Goal: Transaction & Acquisition: Purchase product/service

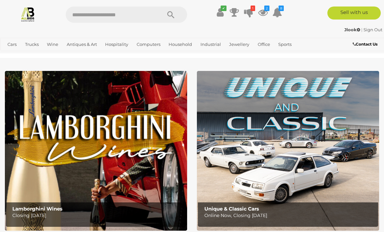
click at [266, 13] on icon at bounding box center [263, 13] width 10 height 12
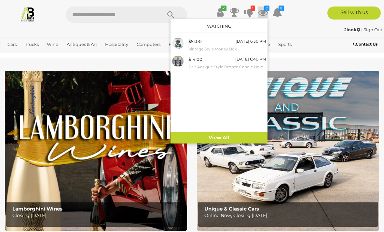
click at [212, 45] on div "$51.00 [DATE] 6:30 PM Vintage Style Money Box" at bounding box center [226, 45] width 77 height 15
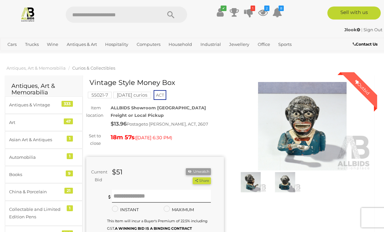
click at [305, 139] on img at bounding box center [301, 126] width 137 height 88
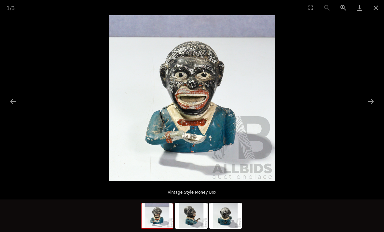
click at [374, 10] on button "Close gallery" at bounding box center [375, 7] width 16 height 15
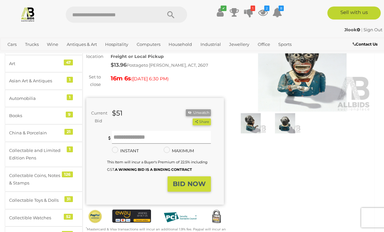
click at [142, 136] on input "text" at bounding box center [161, 137] width 99 height 13
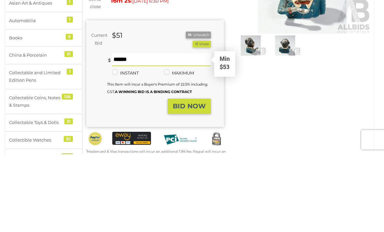
type input "**"
click at [190, 180] on strong "BID NOW" at bounding box center [189, 184] width 33 height 8
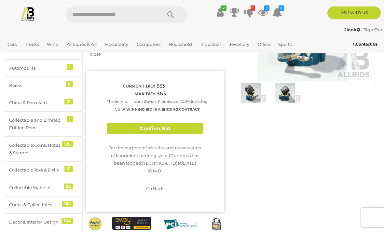
scroll to position [88, 0]
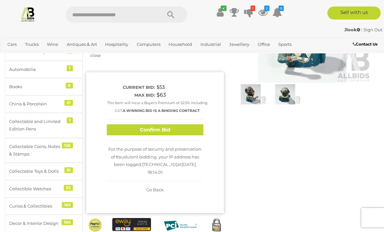
click at [167, 131] on button "Confirm Bid" at bounding box center [155, 129] width 97 height 11
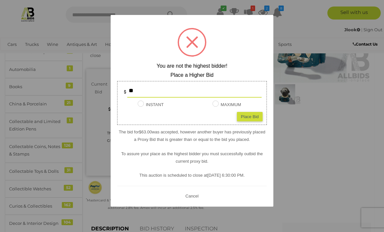
click at [193, 200] on button "Cancel" at bounding box center [191, 195] width 17 height 8
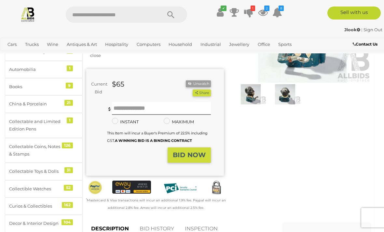
click at [161, 225] on link "BID HISTORY" at bounding box center [157, 228] width 44 height 19
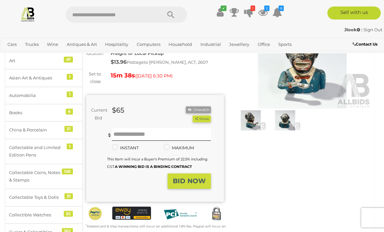
scroll to position [60, 0]
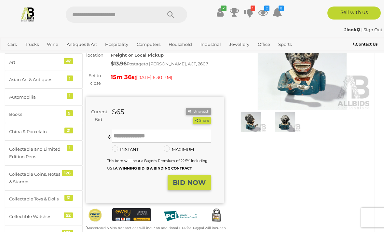
click at [148, 132] on input "text" at bounding box center [161, 135] width 99 height 13
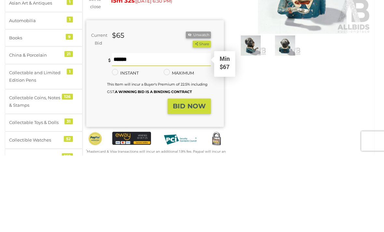
type input "**"
click at [189, 179] on strong "BID NOW" at bounding box center [189, 183] width 33 height 8
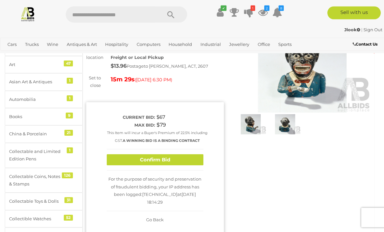
scroll to position [57, 0]
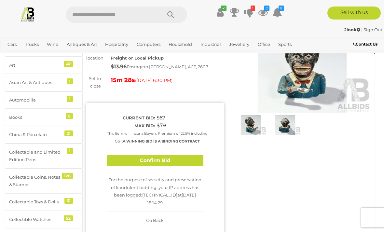
click at [167, 162] on button "Confirm Bid" at bounding box center [155, 160] width 97 height 11
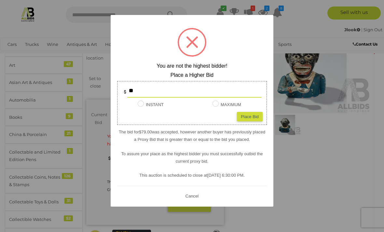
click at [184, 49] on div at bounding box center [191, 42] width 29 height 29
click at [336, 183] on div at bounding box center [192, 116] width 384 height 232
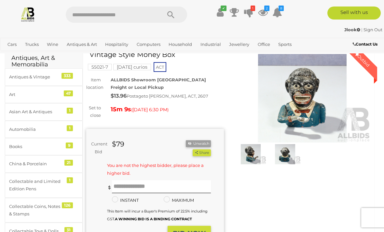
scroll to position [0, 0]
